Goal: Contribute content

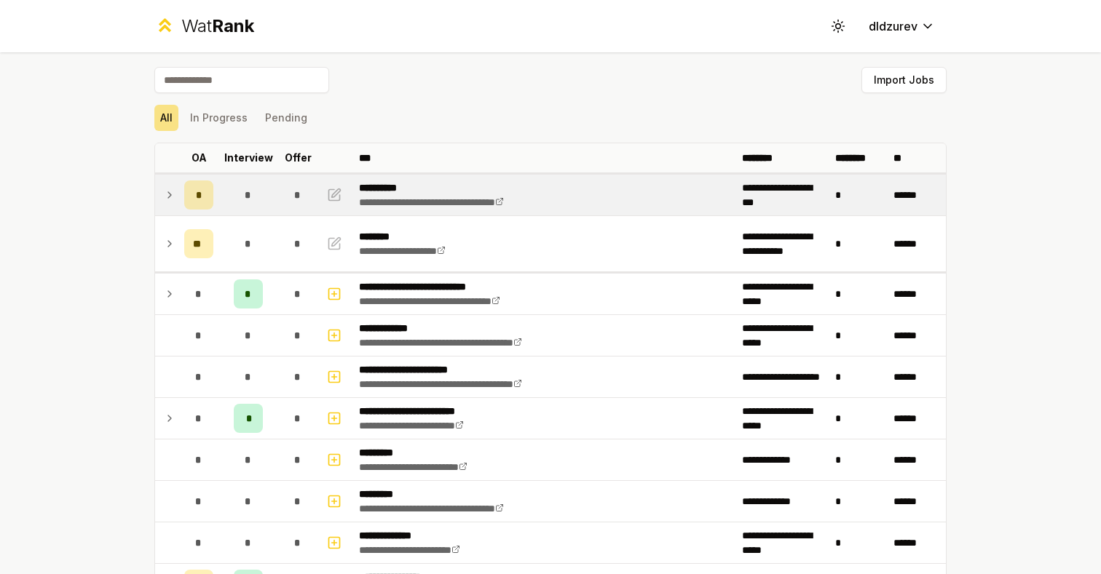
click at [172, 195] on icon at bounding box center [170, 194] width 12 height 17
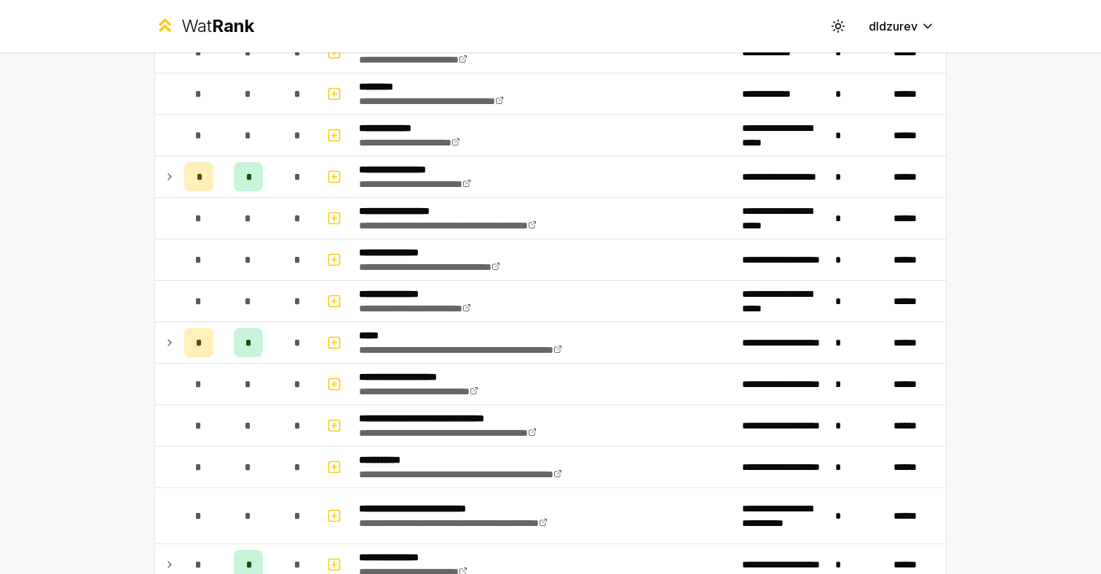
scroll to position [550, 0]
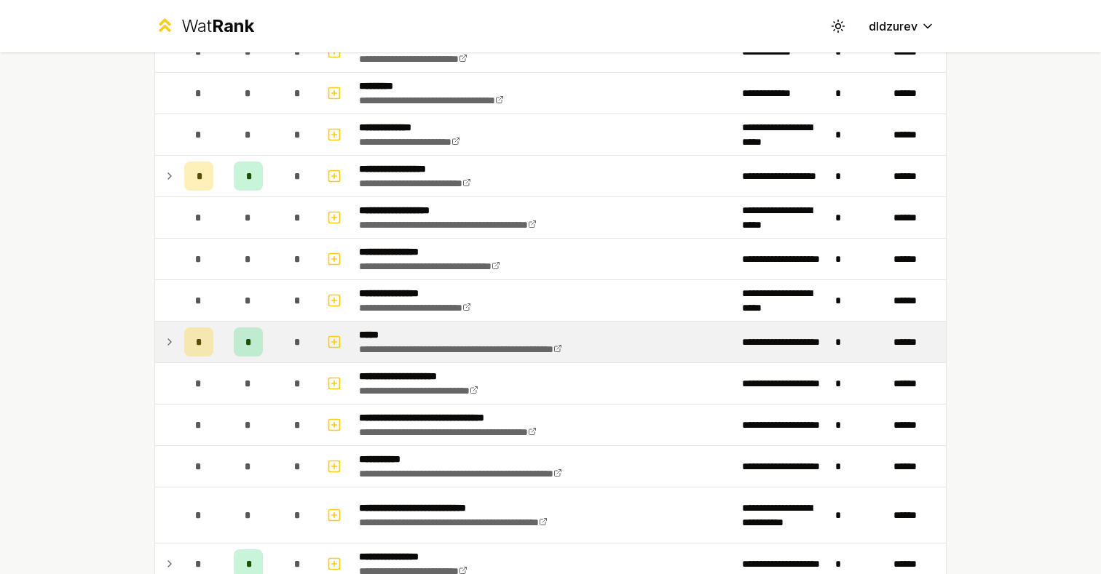
click at [531, 336] on p "*****" at bounding box center [491, 335] width 265 height 15
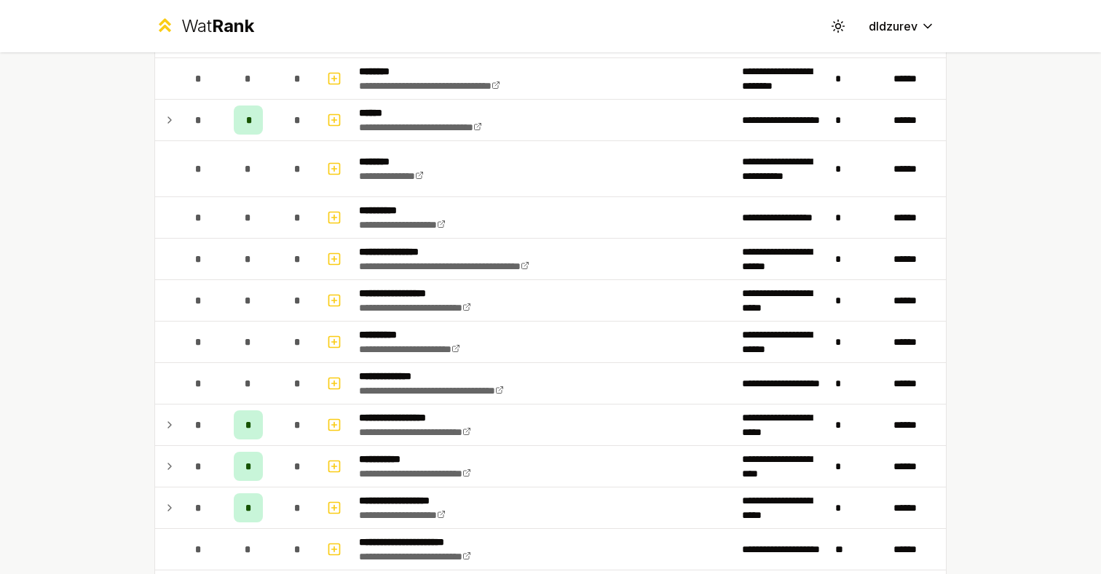
scroll to position [1653, 0]
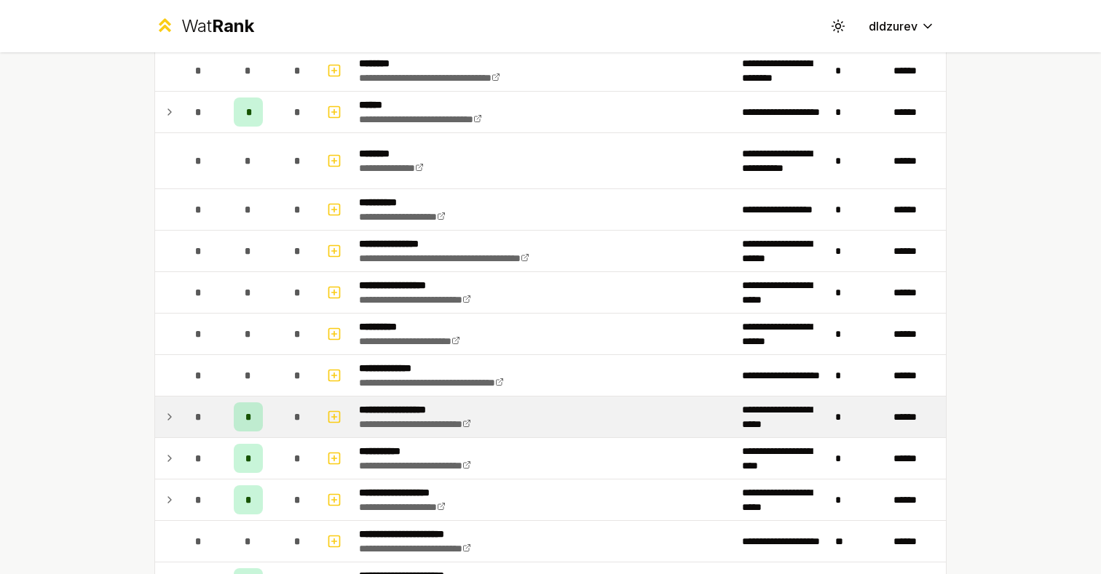
click at [612, 410] on td "**********" at bounding box center [544, 417] width 383 height 41
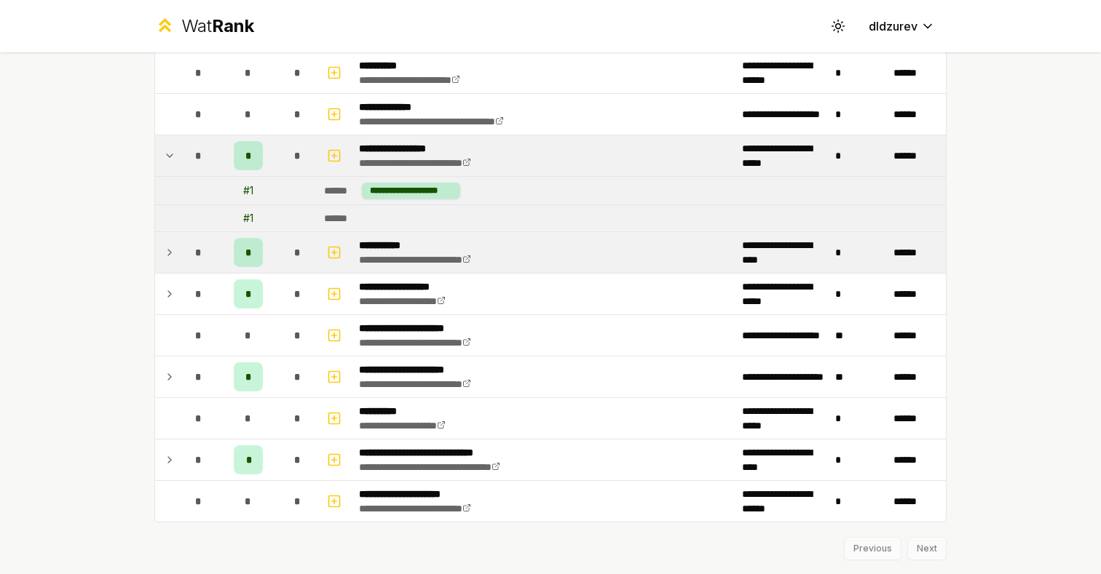
scroll to position [1953, 0]
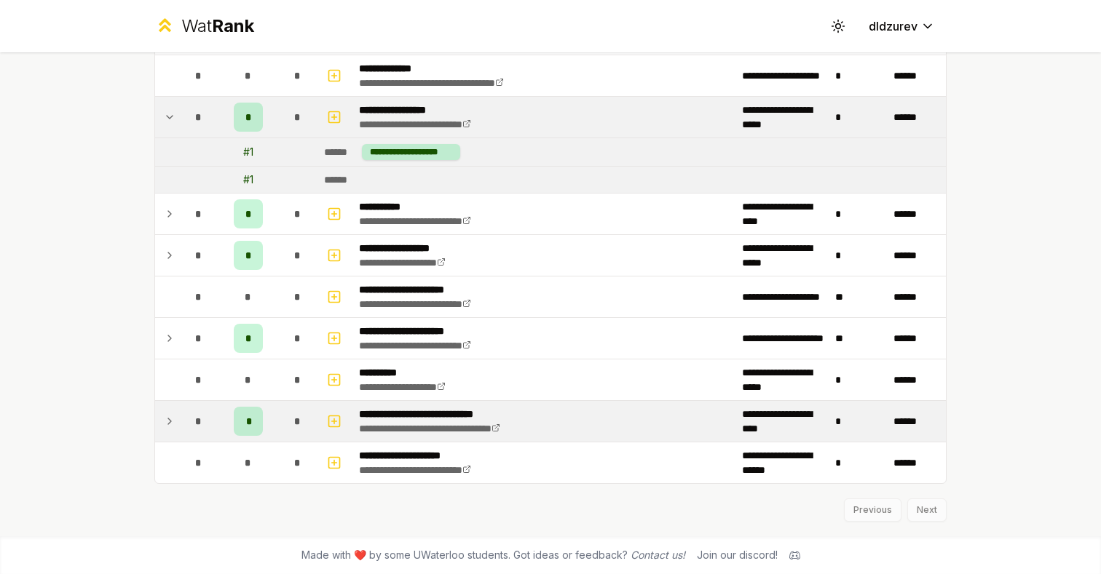
click at [866, 423] on td "*" at bounding box center [858, 421] width 58 height 41
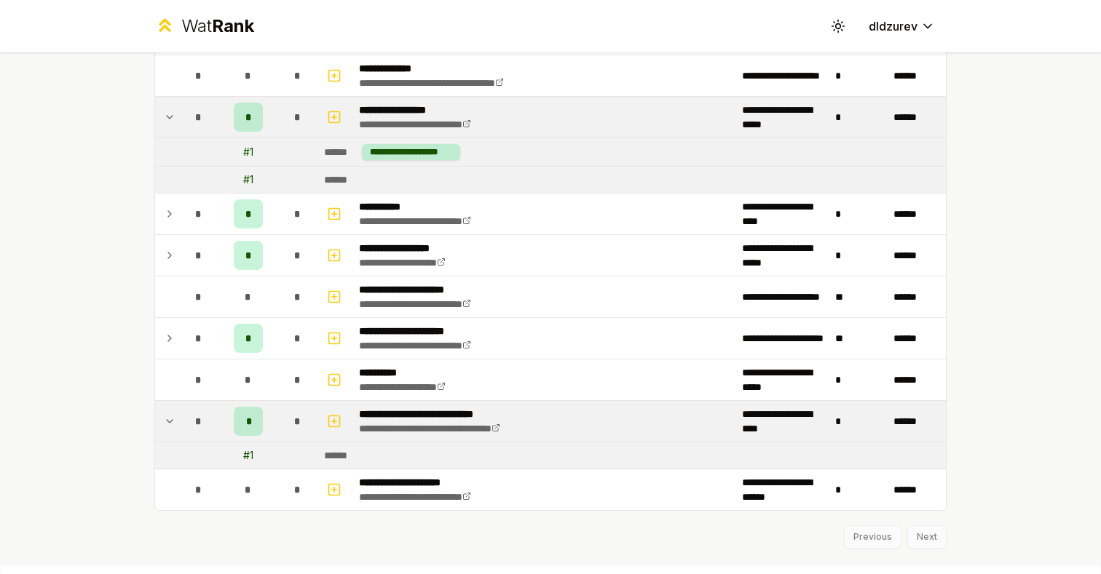
click at [866, 423] on td "*" at bounding box center [858, 421] width 58 height 41
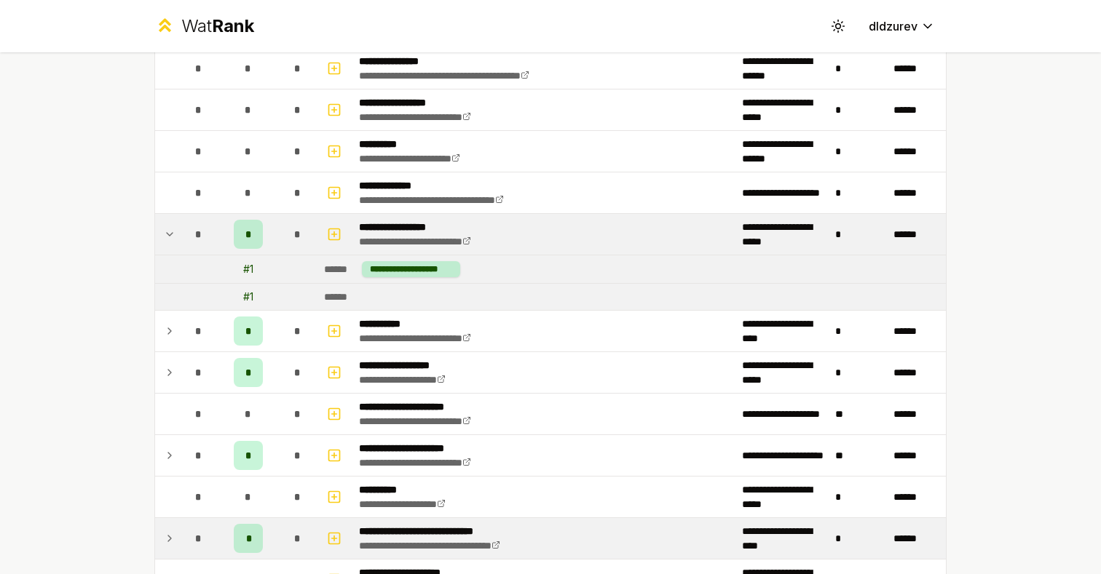
scroll to position [1878, 0]
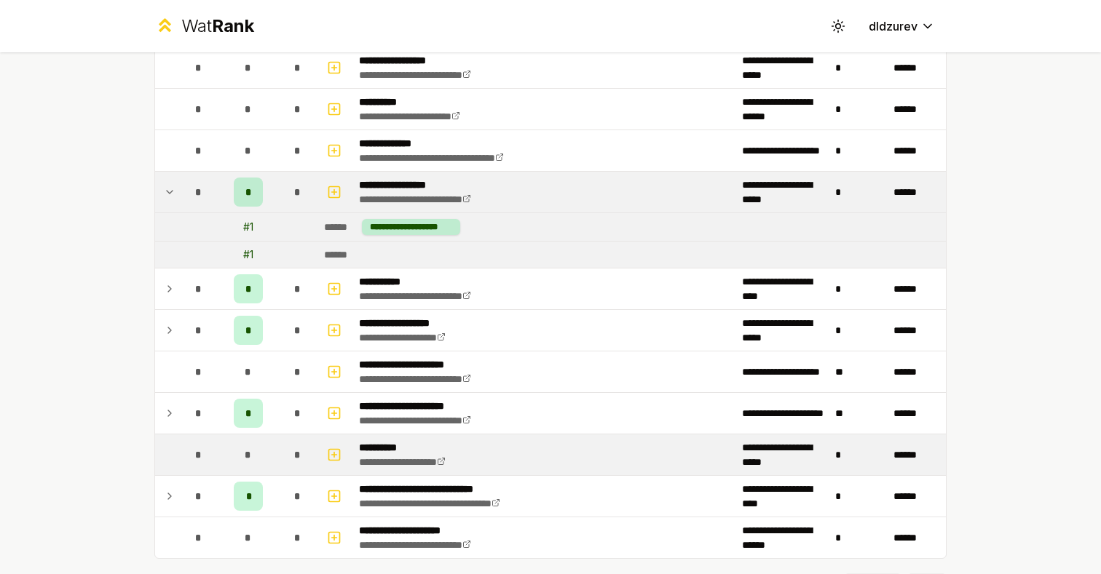
click at [826, 450] on td "**********" at bounding box center [782, 455] width 93 height 41
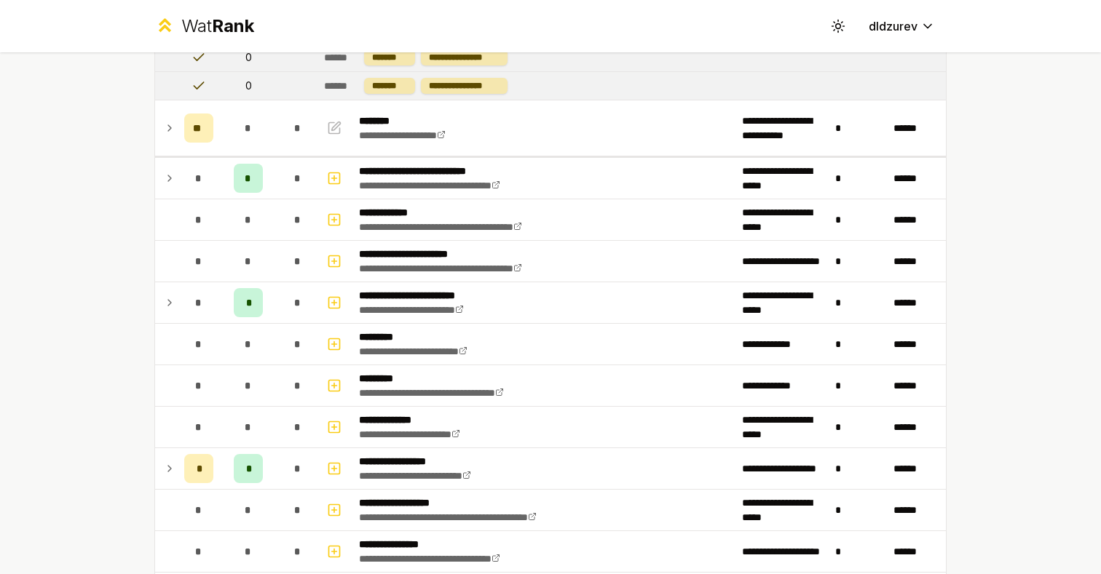
scroll to position [0, 0]
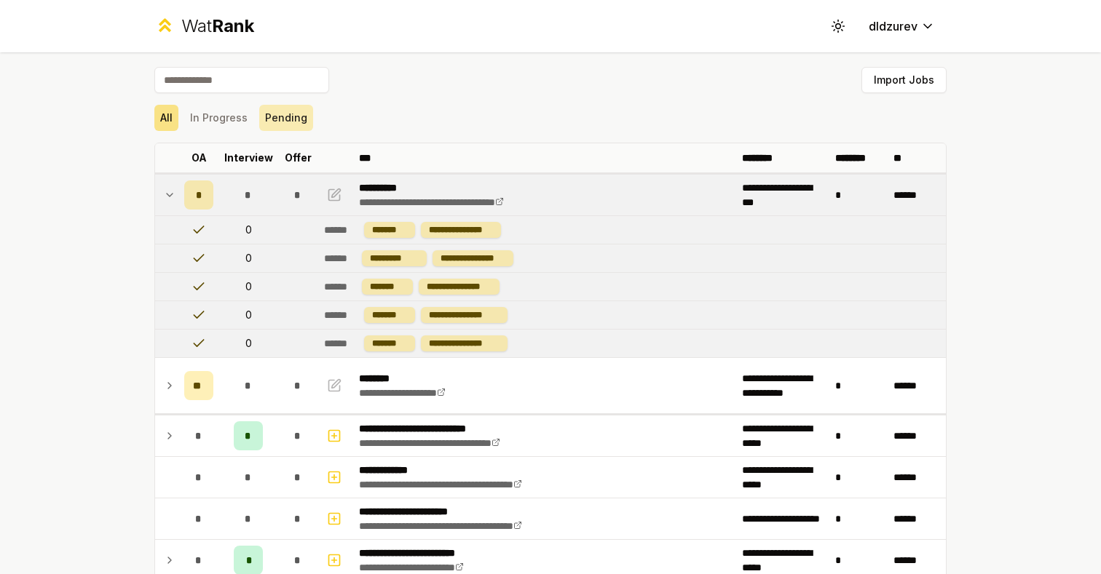
click at [290, 116] on button "Pending" at bounding box center [286, 118] width 54 height 26
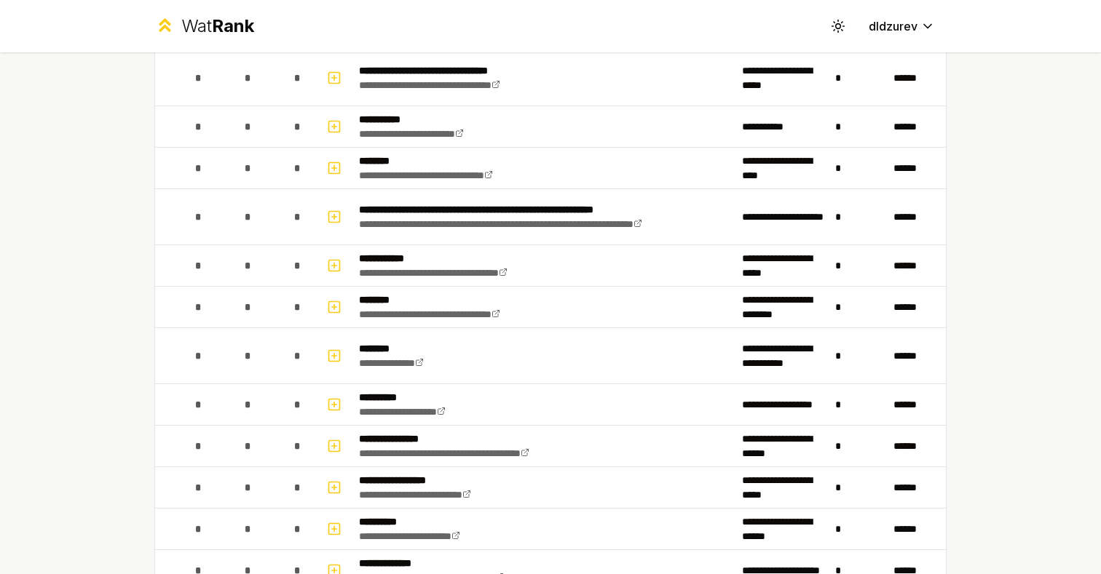
scroll to position [729, 0]
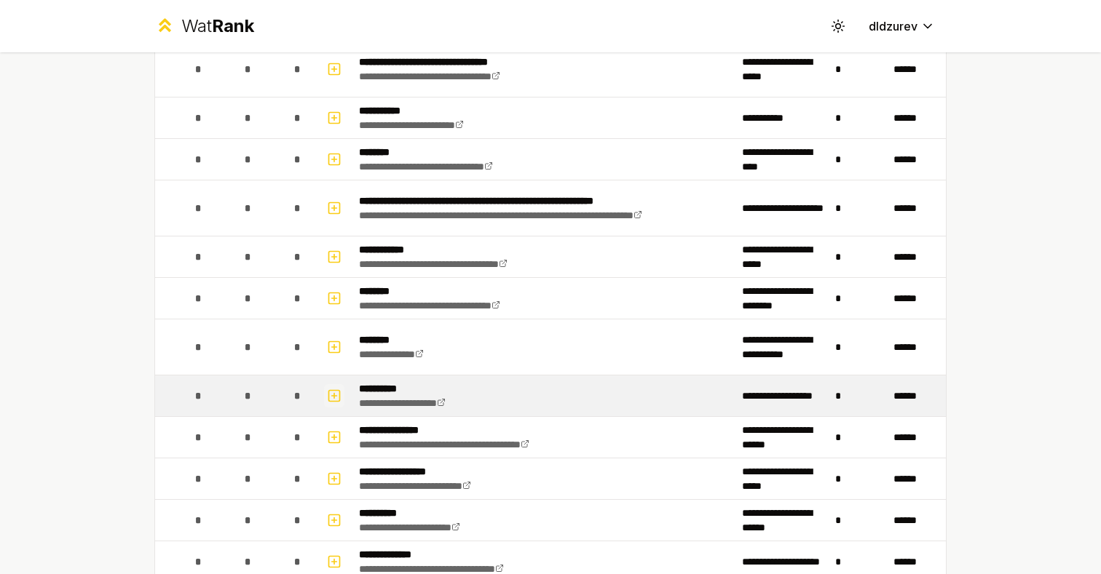
click at [334, 399] on icon "button" at bounding box center [334, 395] width 15 height 17
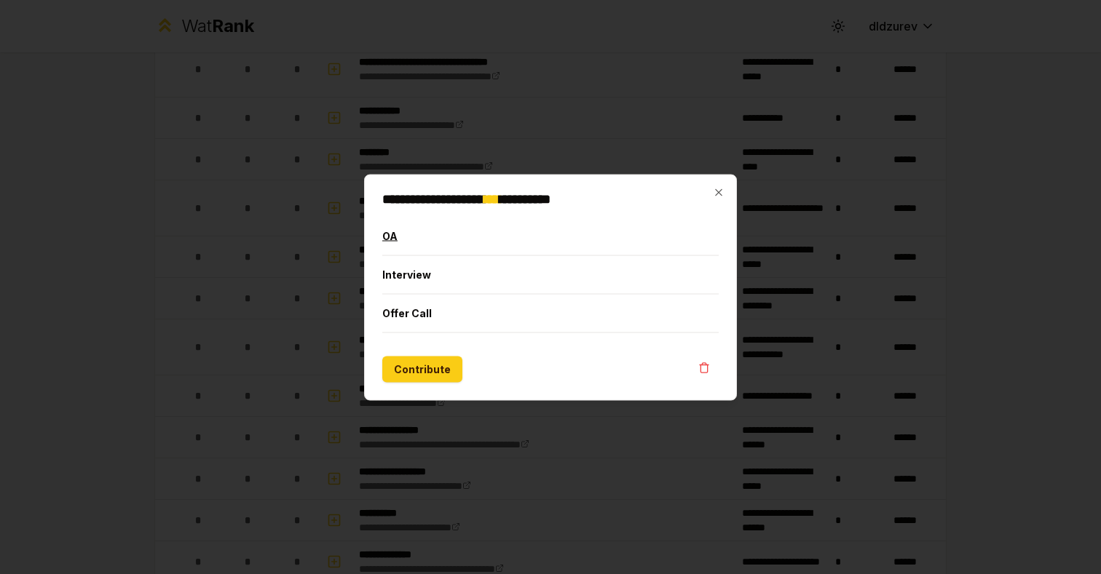
click at [481, 240] on button "OA" at bounding box center [550, 236] width 336 height 38
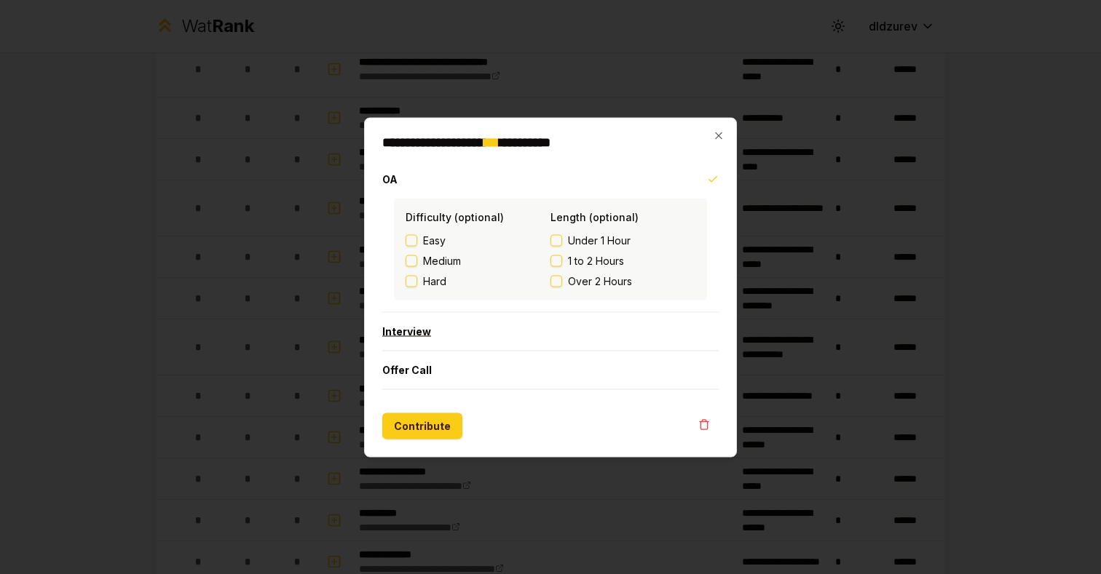
click at [455, 336] on button "Interview" at bounding box center [550, 331] width 336 height 38
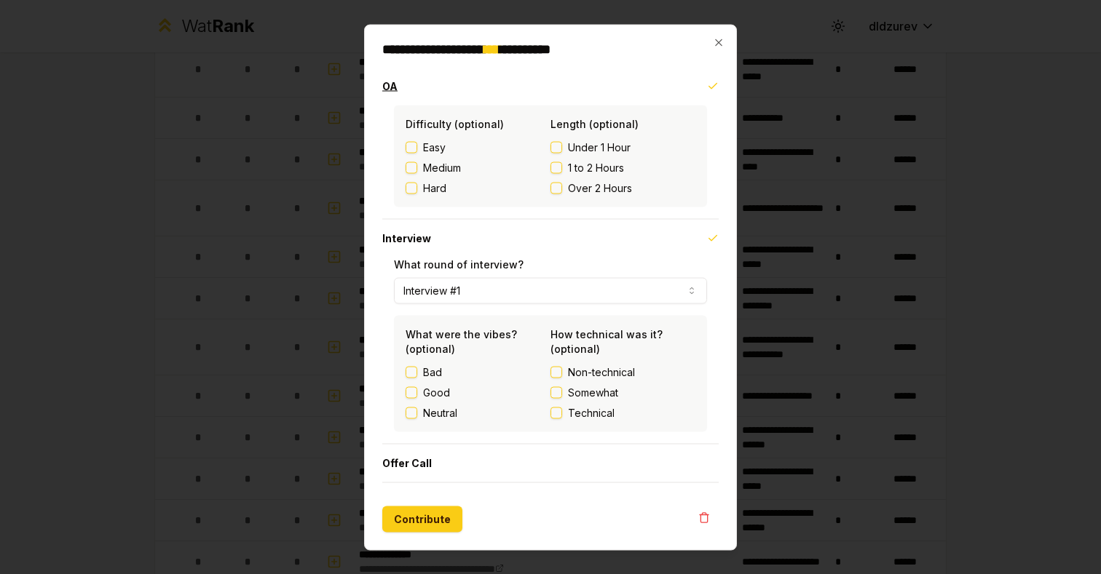
click at [713, 84] on icon "button" at bounding box center [713, 86] width 12 height 12
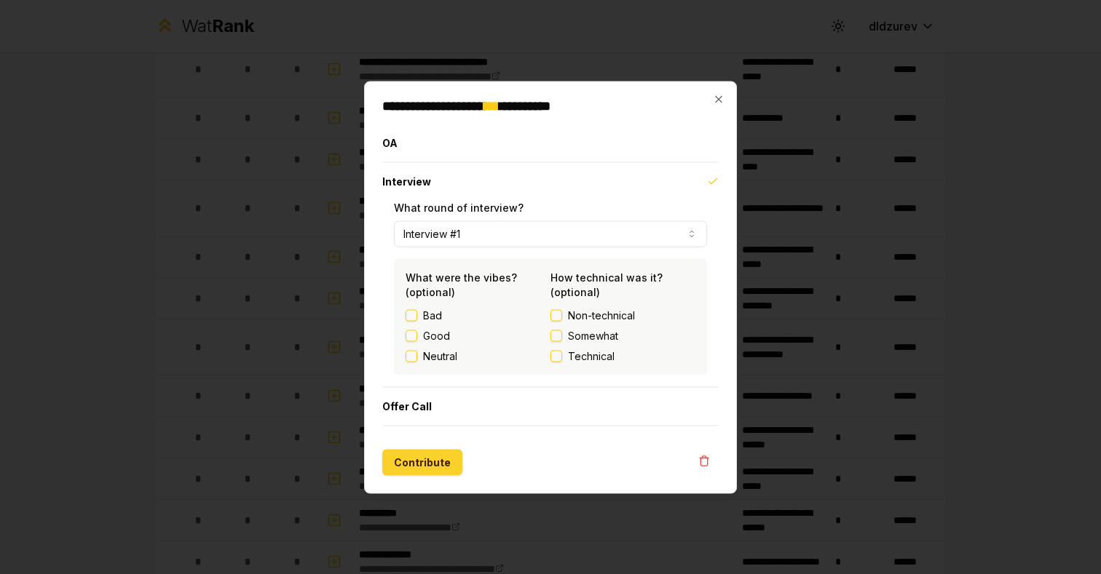
click at [425, 455] on button "Contribute" at bounding box center [422, 462] width 80 height 26
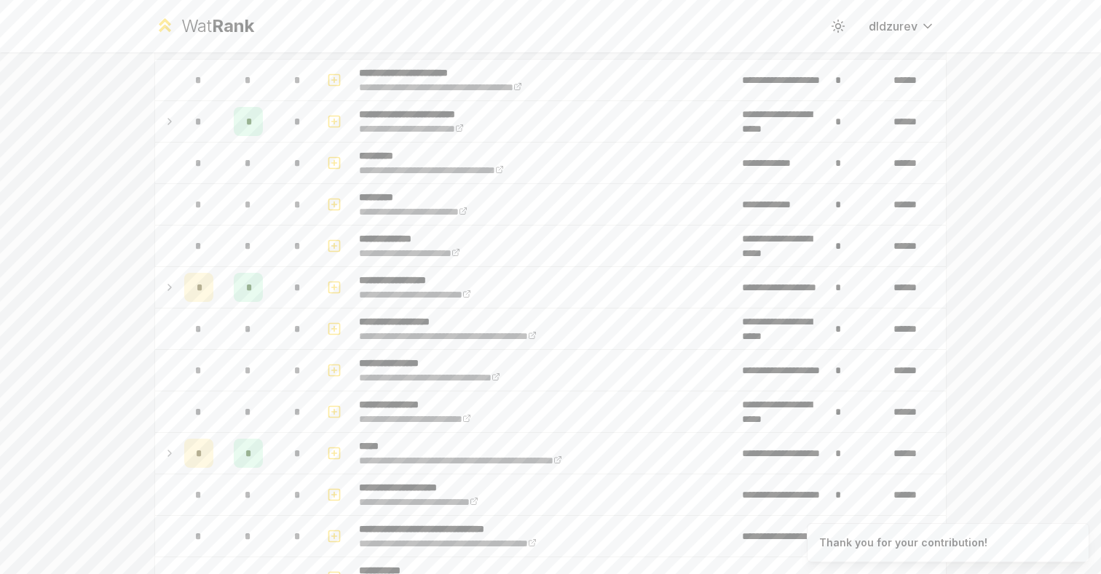
scroll to position [0, 0]
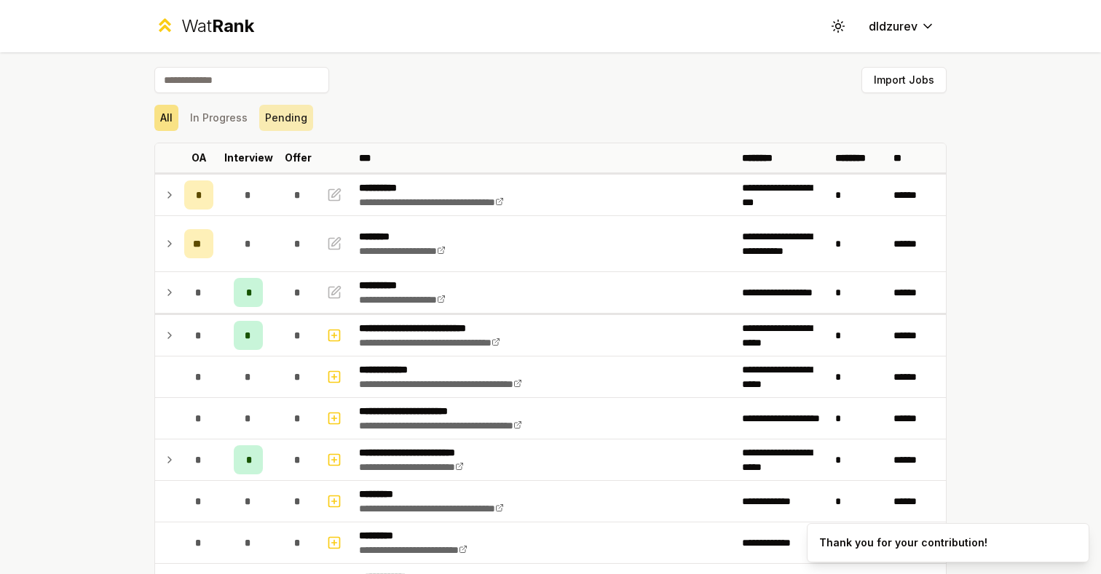
click at [280, 122] on button "Pending" at bounding box center [286, 118] width 54 height 26
